Goal: Transaction & Acquisition: Purchase product/service

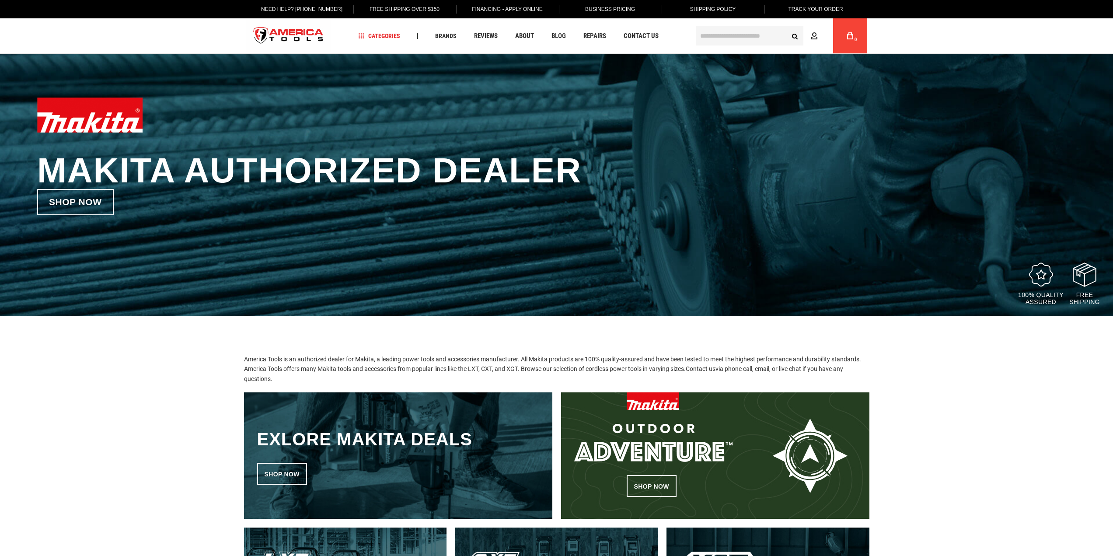
click at [770, 258] on div "Makita Authorized Dealer Shop now 100% quality assured Free Shipping" at bounding box center [556, 185] width 1113 height 262
drag, startPoint x: 742, startPoint y: 191, endPoint x: 995, endPoint y: 449, distance: 361.8
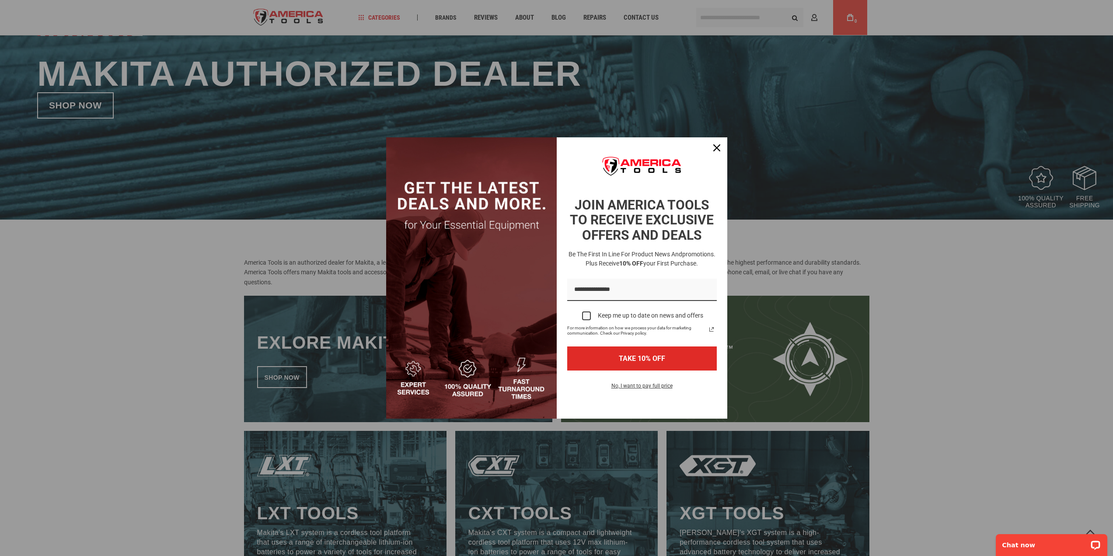
scroll to position [87, 0]
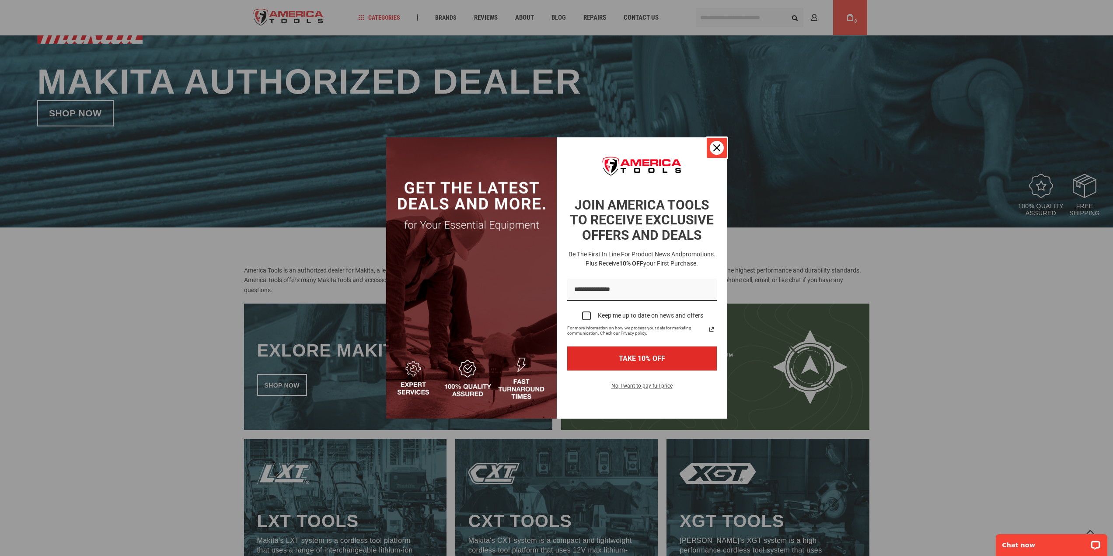
click at [722, 146] on div "Close" at bounding box center [717, 148] width 14 height 14
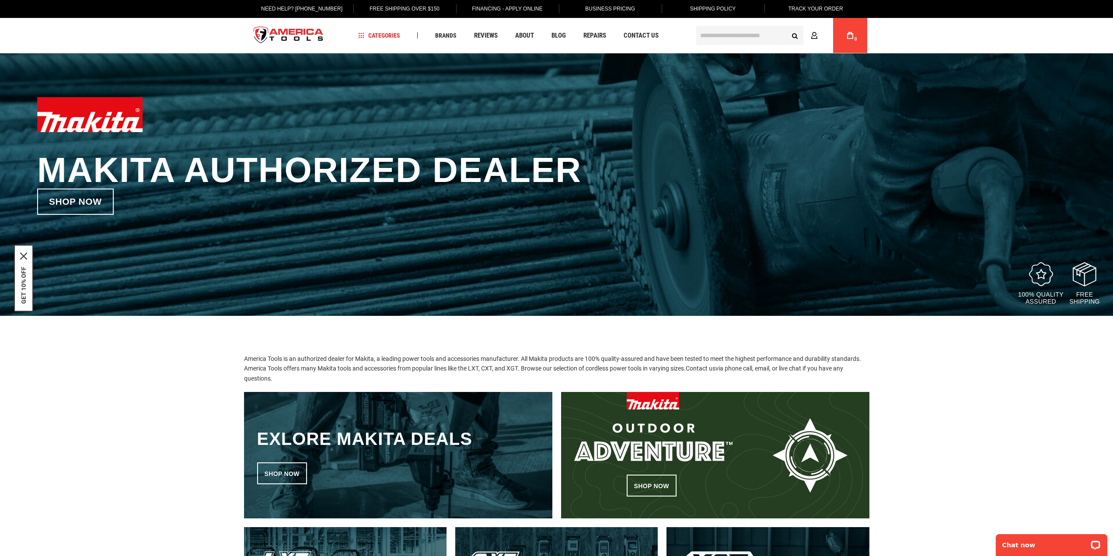
scroll to position [0, 0]
click at [742, 171] on h1 "Makita Authorized Dealer" at bounding box center [556, 170] width 1038 height 37
click at [673, 191] on div "Makita Authorized Dealer Shop now 100% quality assured Free Shipping" at bounding box center [556, 185] width 1113 height 262
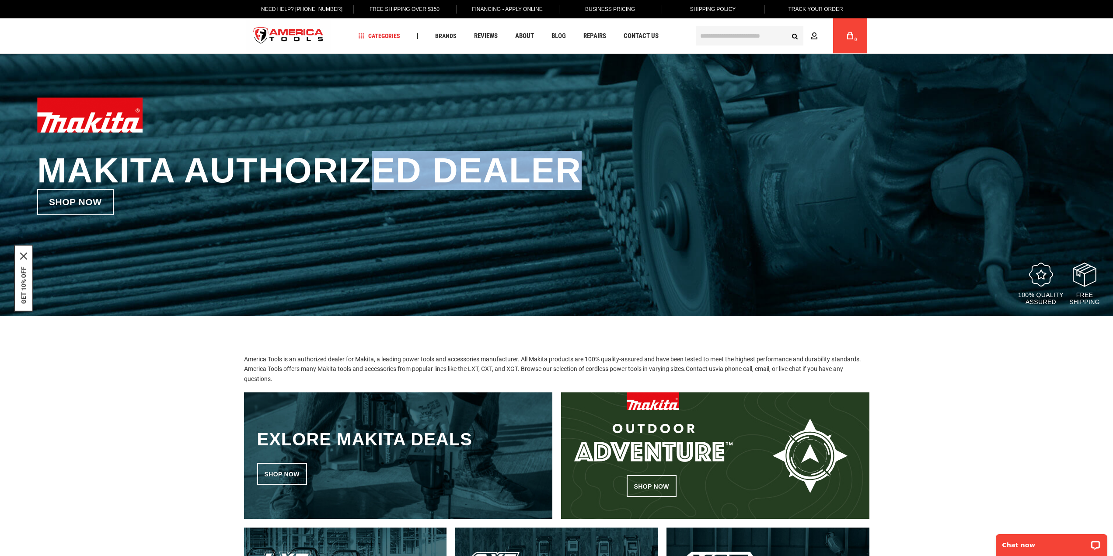
drag, startPoint x: 611, startPoint y: 175, endPoint x: 382, endPoint y: 167, distance: 229.2
click at [382, 167] on h1 "Makita Authorized Dealer" at bounding box center [556, 170] width 1038 height 37
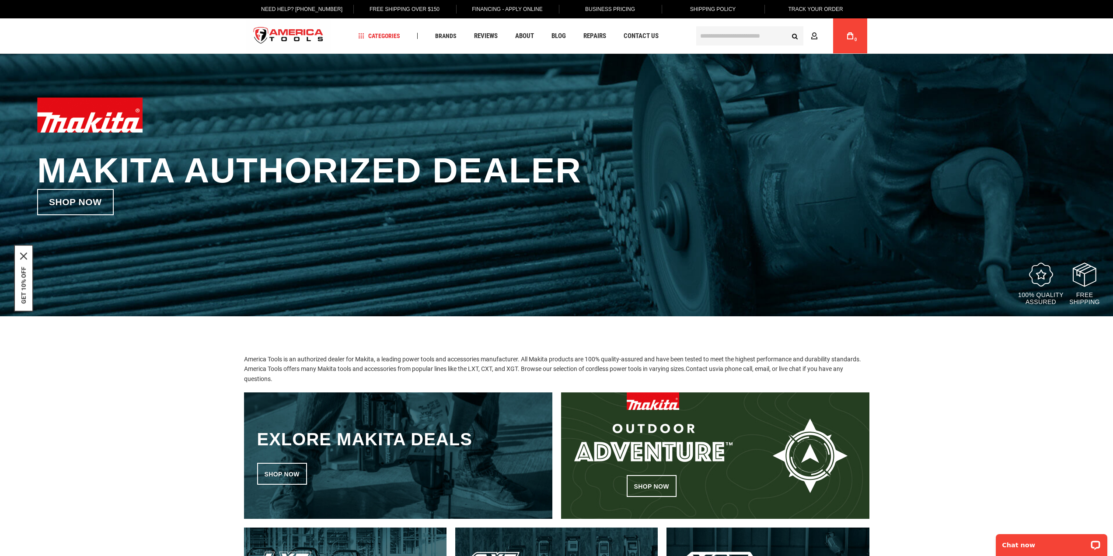
click at [743, 203] on div "Makita Authorized Dealer Shop now 100% quality assured Free Shipping" at bounding box center [556, 185] width 1113 height 262
click at [656, 182] on h1 "Makita Authorized Dealer" at bounding box center [556, 170] width 1038 height 37
click at [92, 204] on link "Shop now" at bounding box center [75, 202] width 77 height 26
